Goal: Use online tool/utility: Utilize a website feature to perform a specific function

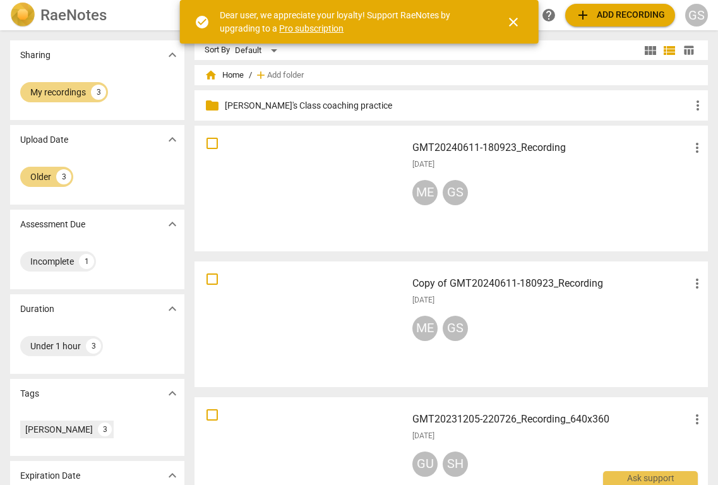
click at [439, 422] on h3 "GMT20231205-220726_Recording_640x360" at bounding box center [550, 418] width 277 height 15
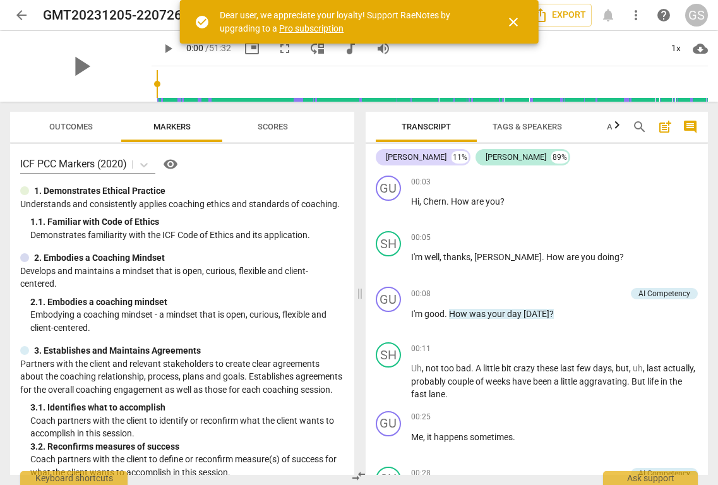
click at [516, 22] on span "close" at bounding box center [512, 22] width 15 height 15
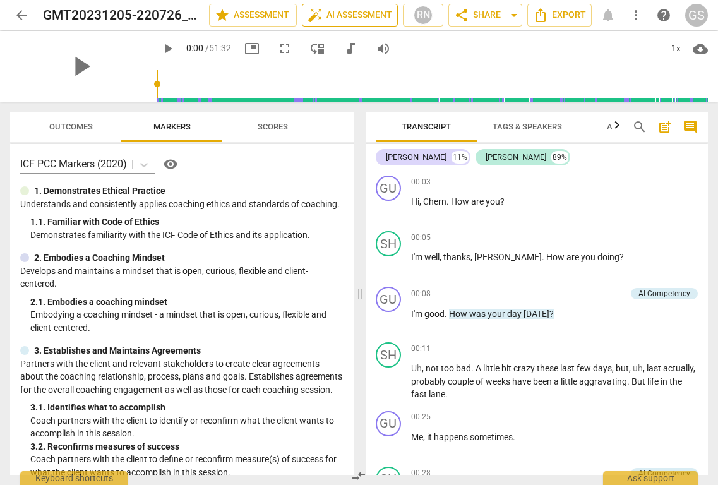
click at [337, 14] on span "auto_fix_high AI Assessment" at bounding box center [349, 15] width 85 height 15
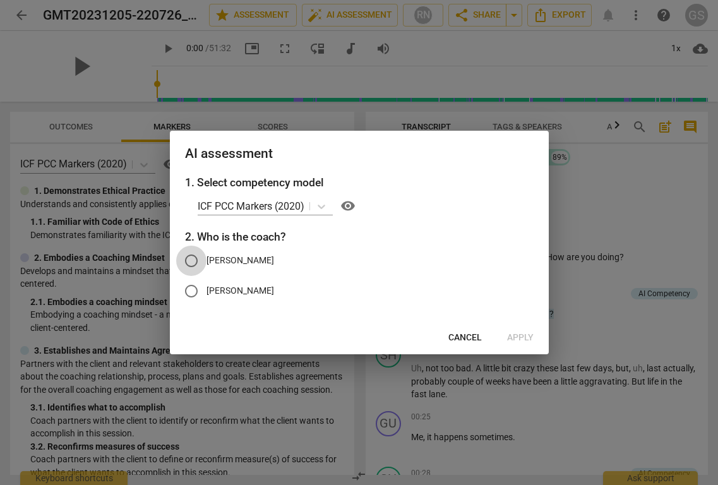
click at [191, 259] on input "[PERSON_NAME]" at bounding box center [191, 260] width 30 height 30
radio input "true"
click at [527, 340] on span "Apply" at bounding box center [520, 337] width 27 height 13
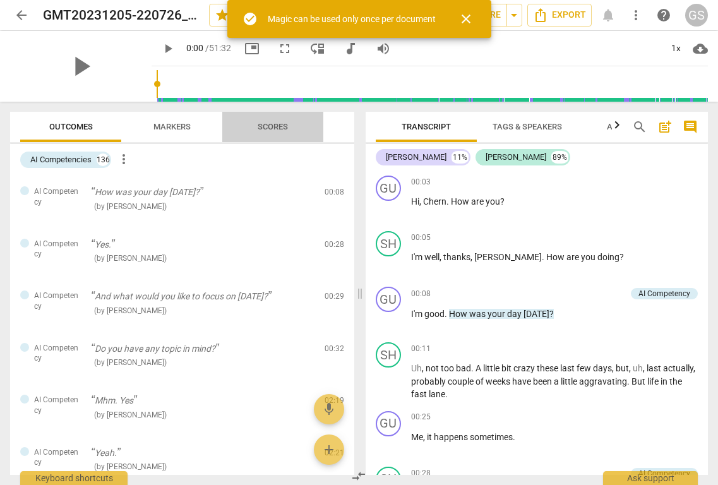
click at [270, 131] on span "Scores" at bounding box center [272, 127] width 61 height 17
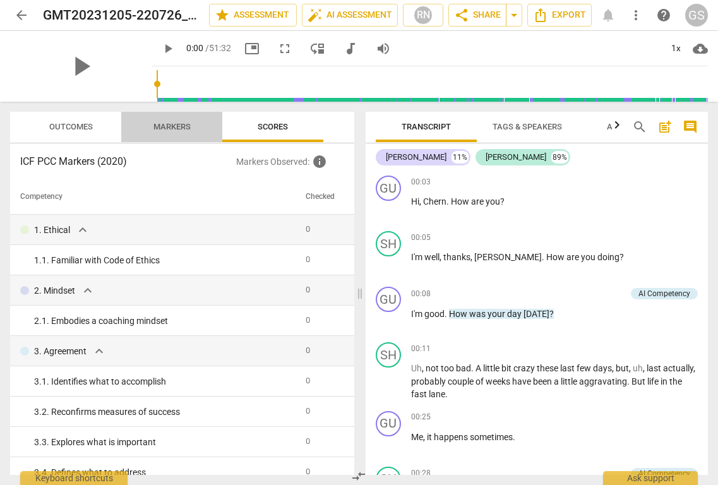
click at [174, 126] on span "Markers" at bounding box center [171, 126] width 37 height 9
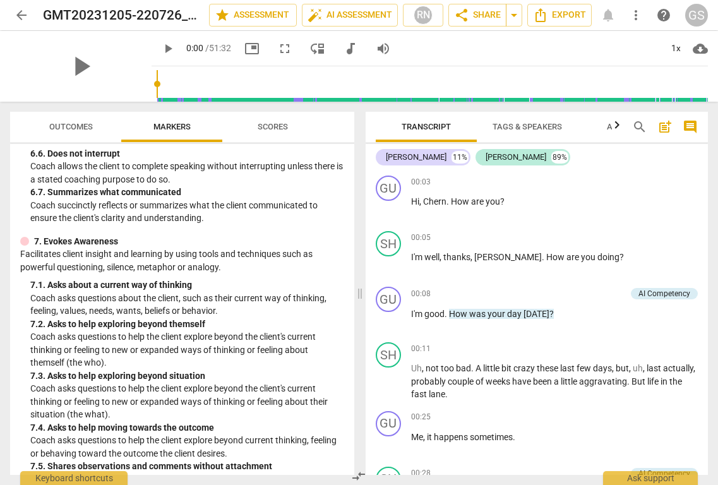
scroll to position [1039, 0]
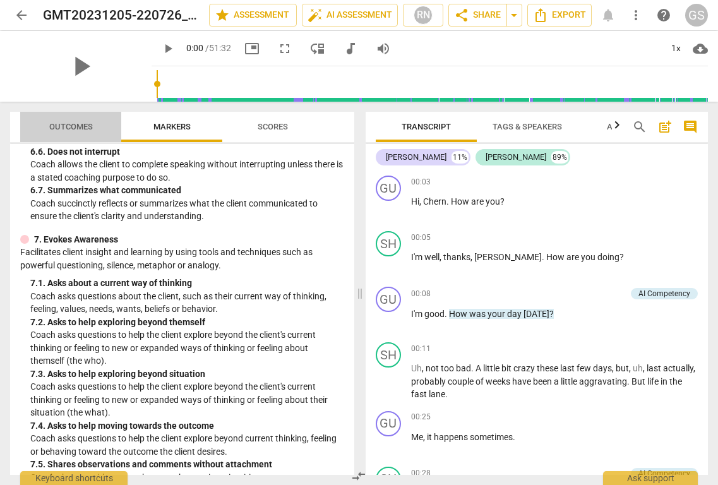
click at [80, 128] on span "Outcomes" at bounding box center [71, 126] width 44 height 9
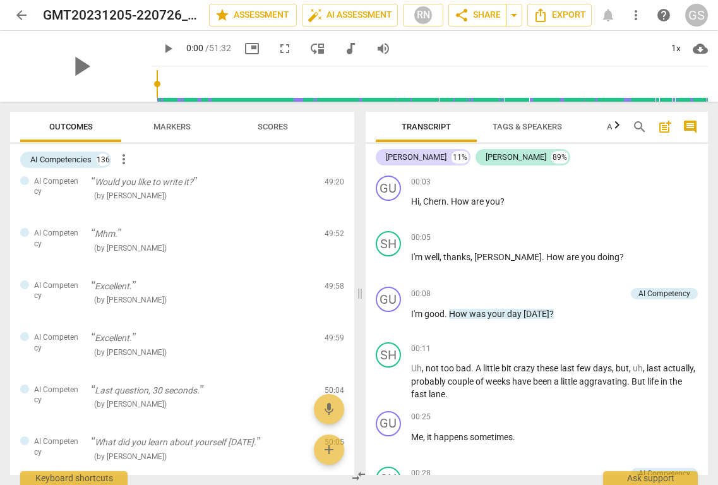
scroll to position [6981, 0]
click at [279, 129] on span "Scores" at bounding box center [272, 126] width 30 height 9
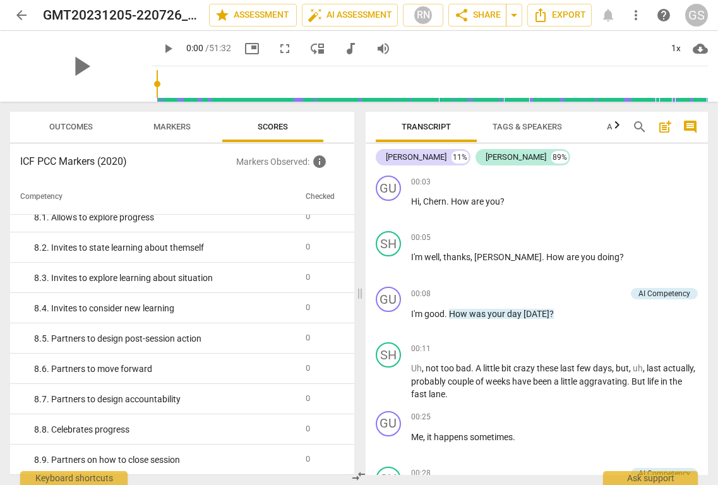
scroll to position [1164, 0]
click at [167, 131] on span "Markers" at bounding box center [172, 127] width 68 height 17
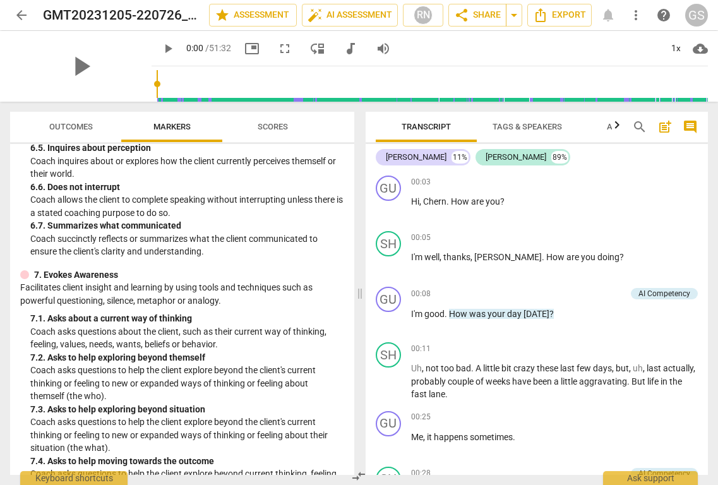
scroll to position [997, 0]
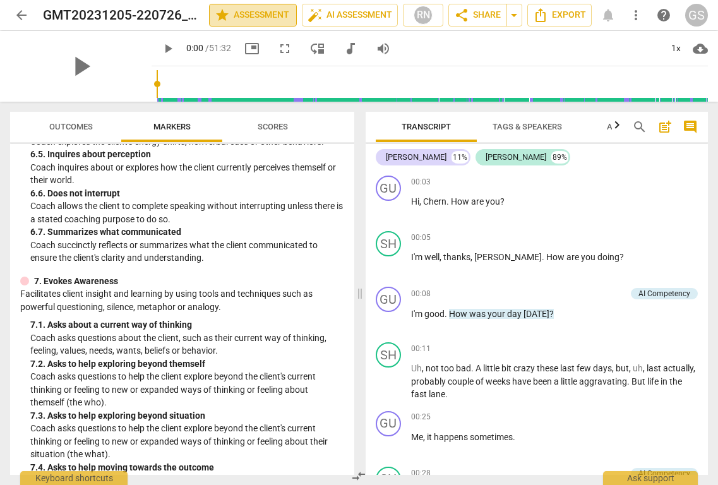
click at [280, 18] on span "star Assessment" at bounding box center [253, 15] width 76 height 15
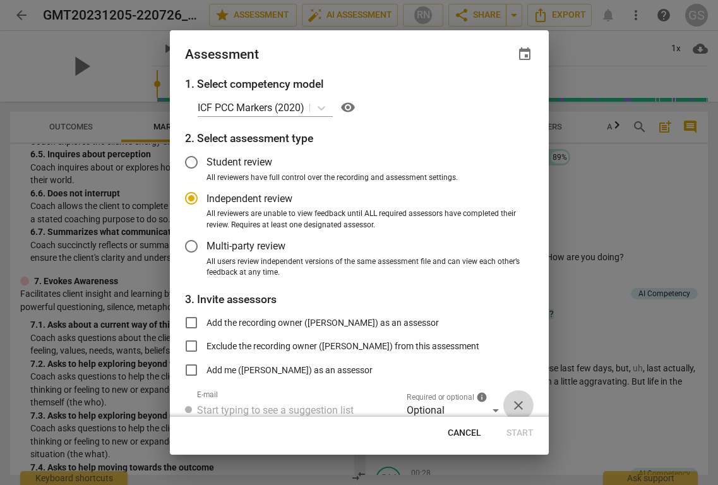
click at [519, 403] on span "close" at bounding box center [518, 405] width 15 height 15
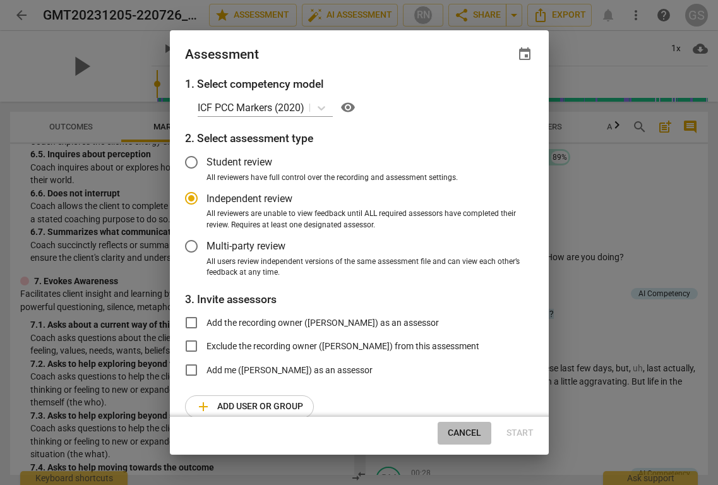
click at [473, 430] on span "Cancel" at bounding box center [463, 433] width 33 height 13
radio input "false"
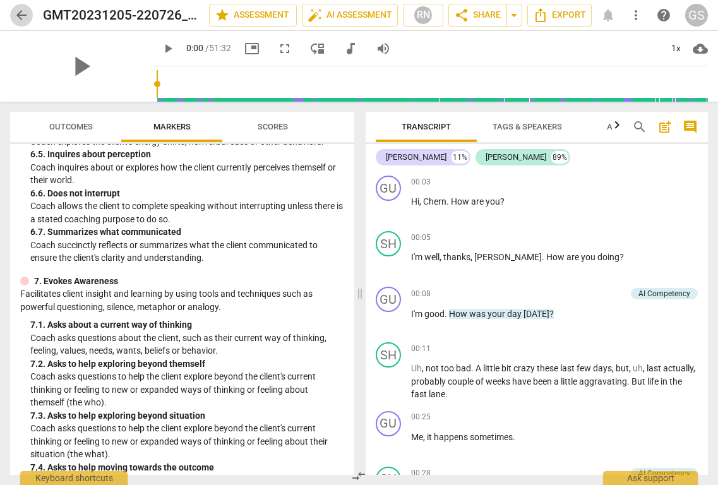
click at [22, 18] on span "arrow_back" at bounding box center [21, 15] width 15 height 15
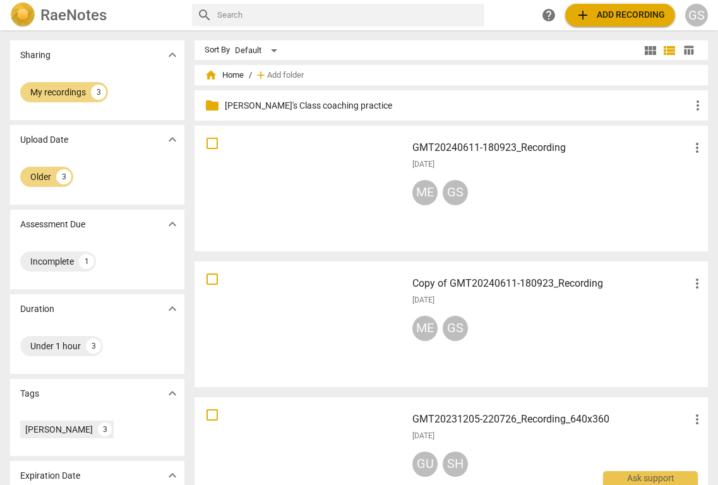
click at [304, 150] on div at bounding box center [300, 188] width 203 height 117
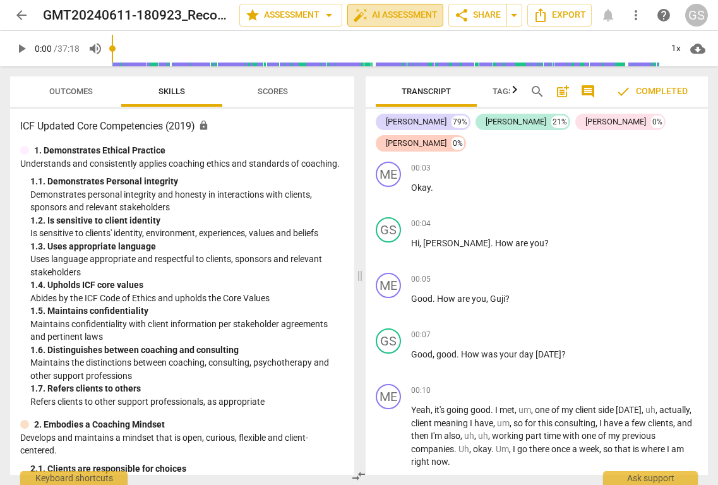
click at [391, 14] on span "auto_fix_high AI Assessment" at bounding box center [395, 15] width 85 height 15
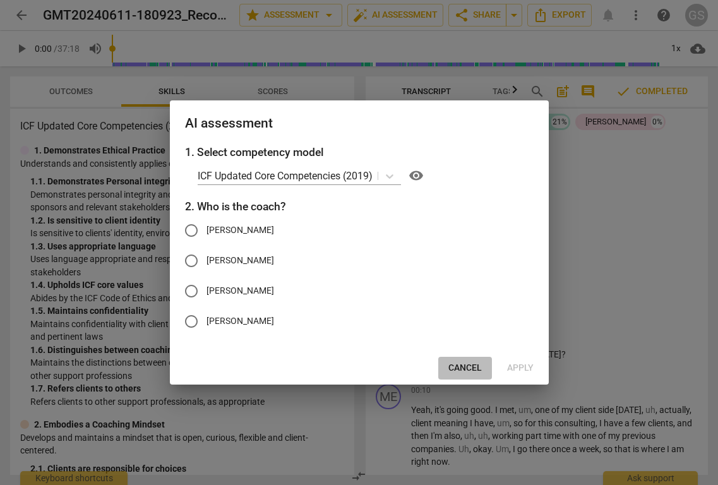
click at [471, 368] on span "Cancel" at bounding box center [464, 368] width 33 height 13
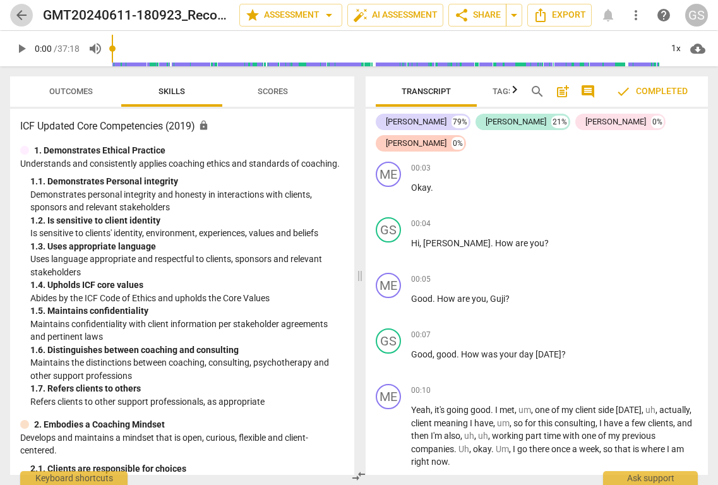
click at [22, 20] on span "arrow_back" at bounding box center [21, 15] width 15 height 15
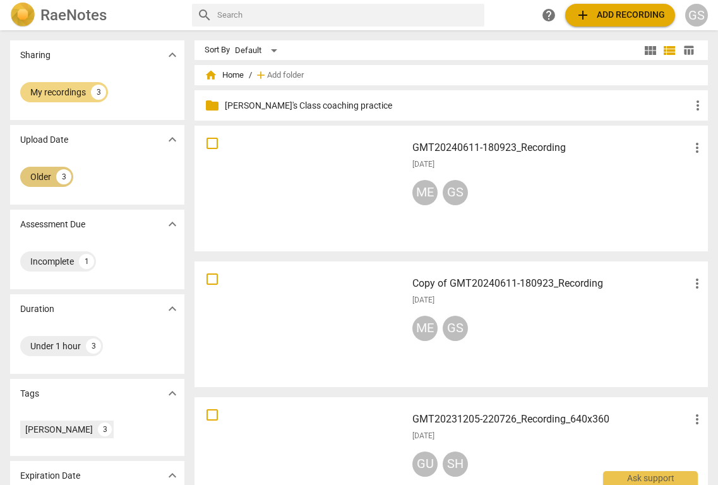
click at [42, 178] on div "Older" at bounding box center [40, 176] width 21 height 13
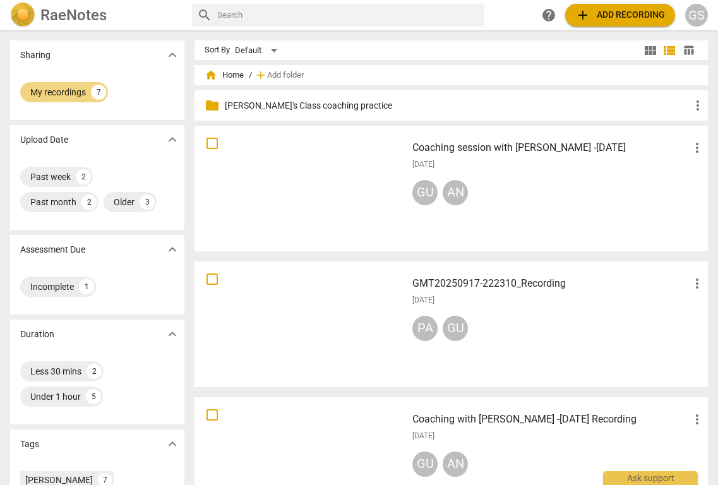
click at [322, 176] on div at bounding box center [300, 188] width 203 height 117
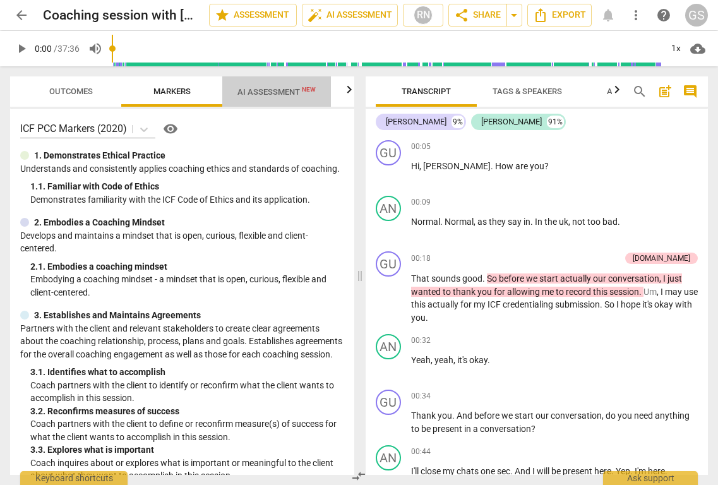
click at [283, 95] on span "AI Assessment New" at bounding box center [276, 91] width 78 height 9
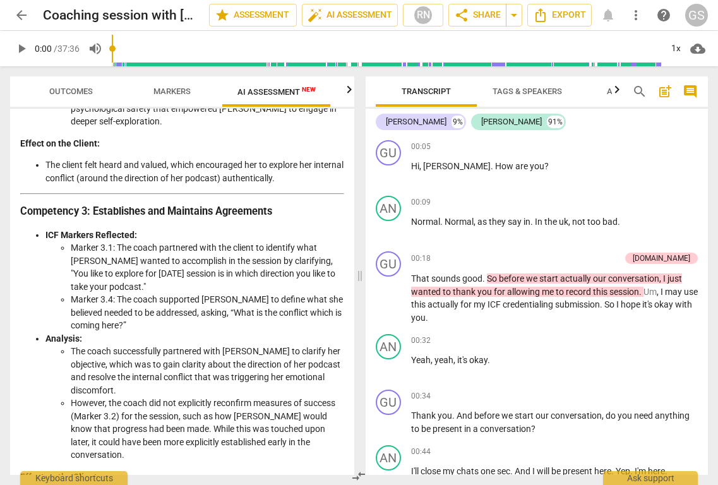
scroll to position [603, 0]
